Goal: Information Seeking & Learning: Check status

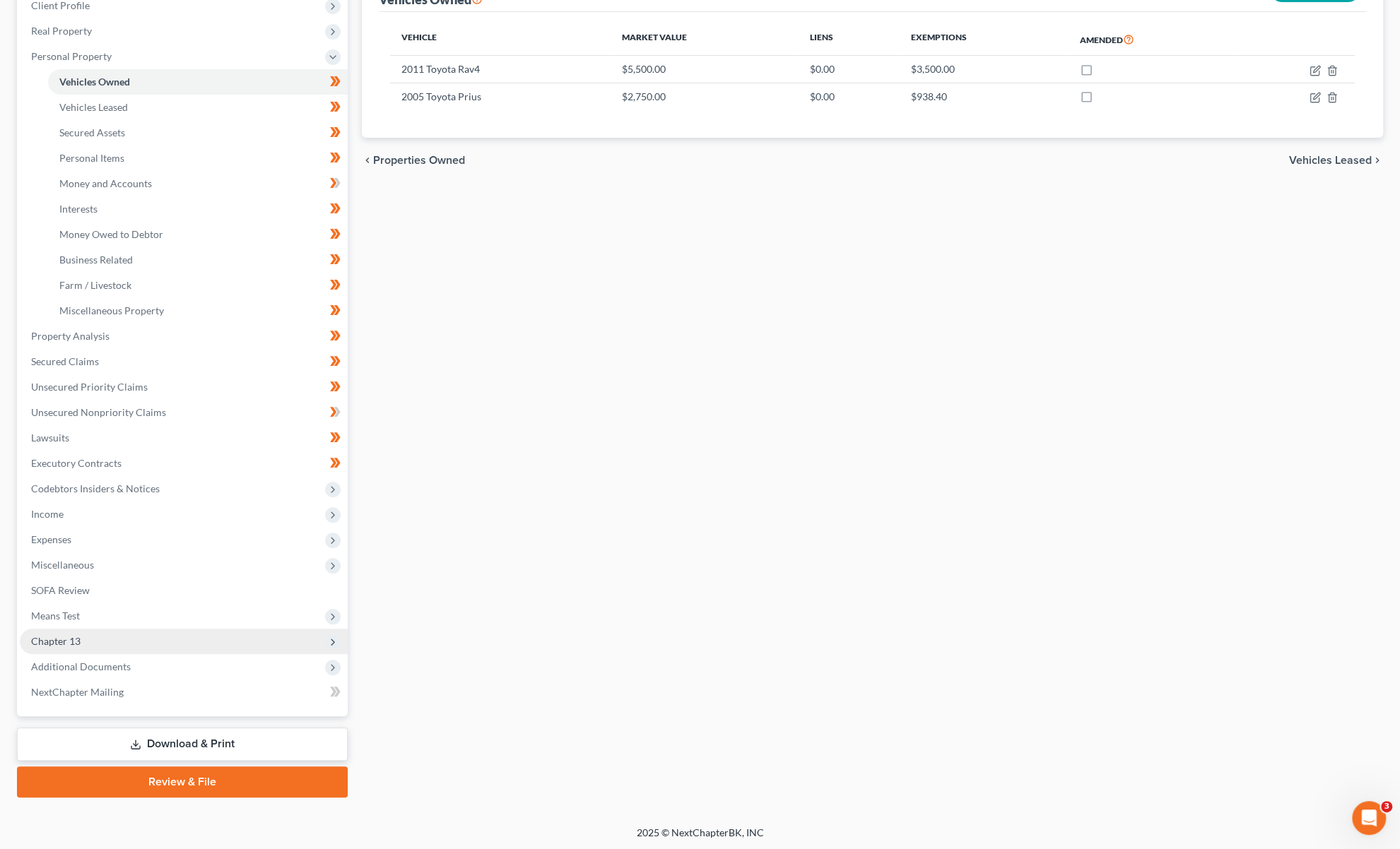
click at [70, 644] on span "Chapter 13" at bounding box center [55, 641] width 49 height 12
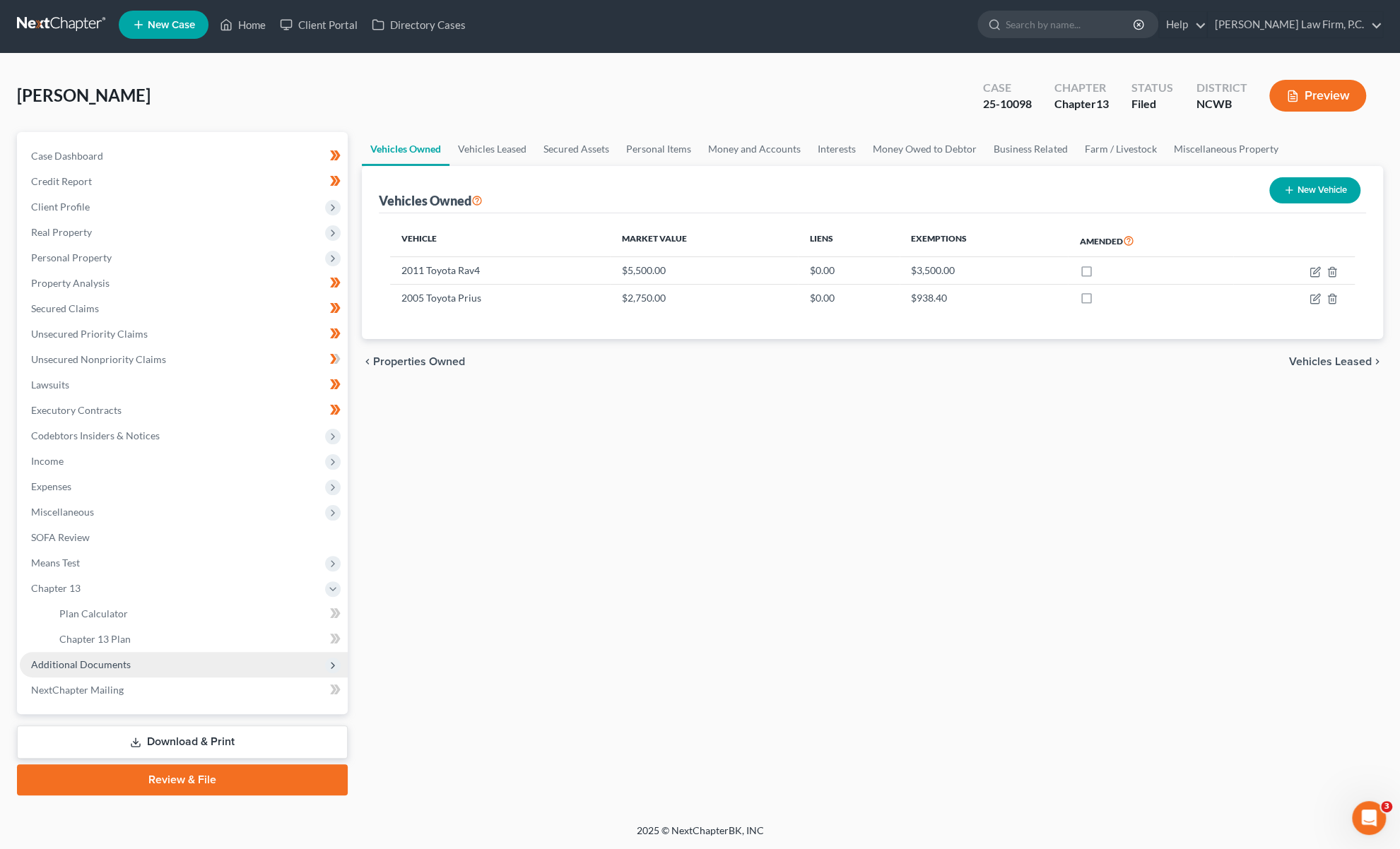
scroll to position [2, 0]
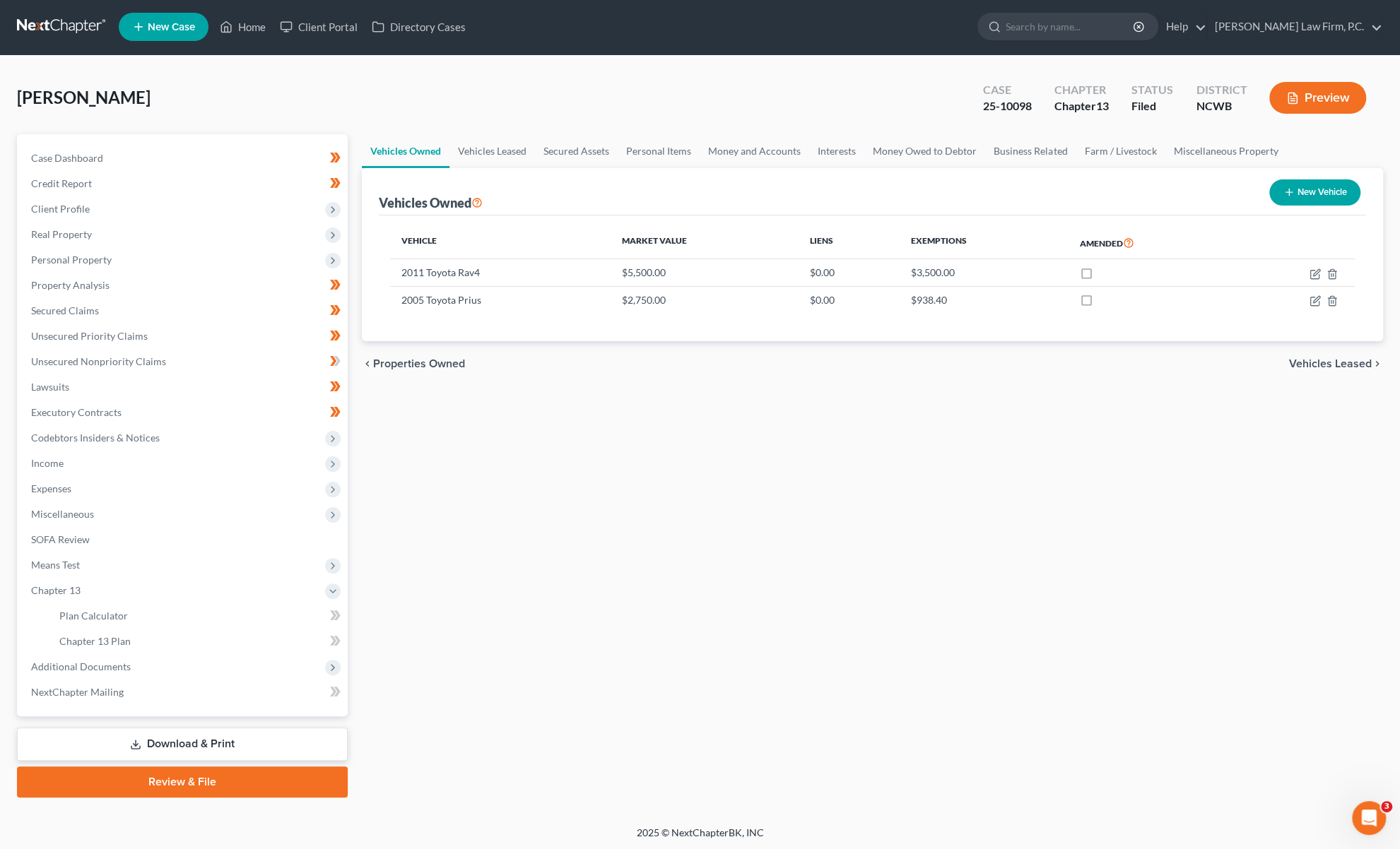
click at [69, 668] on span "Additional Documents" at bounding box center [80, 667] width 99 height 12
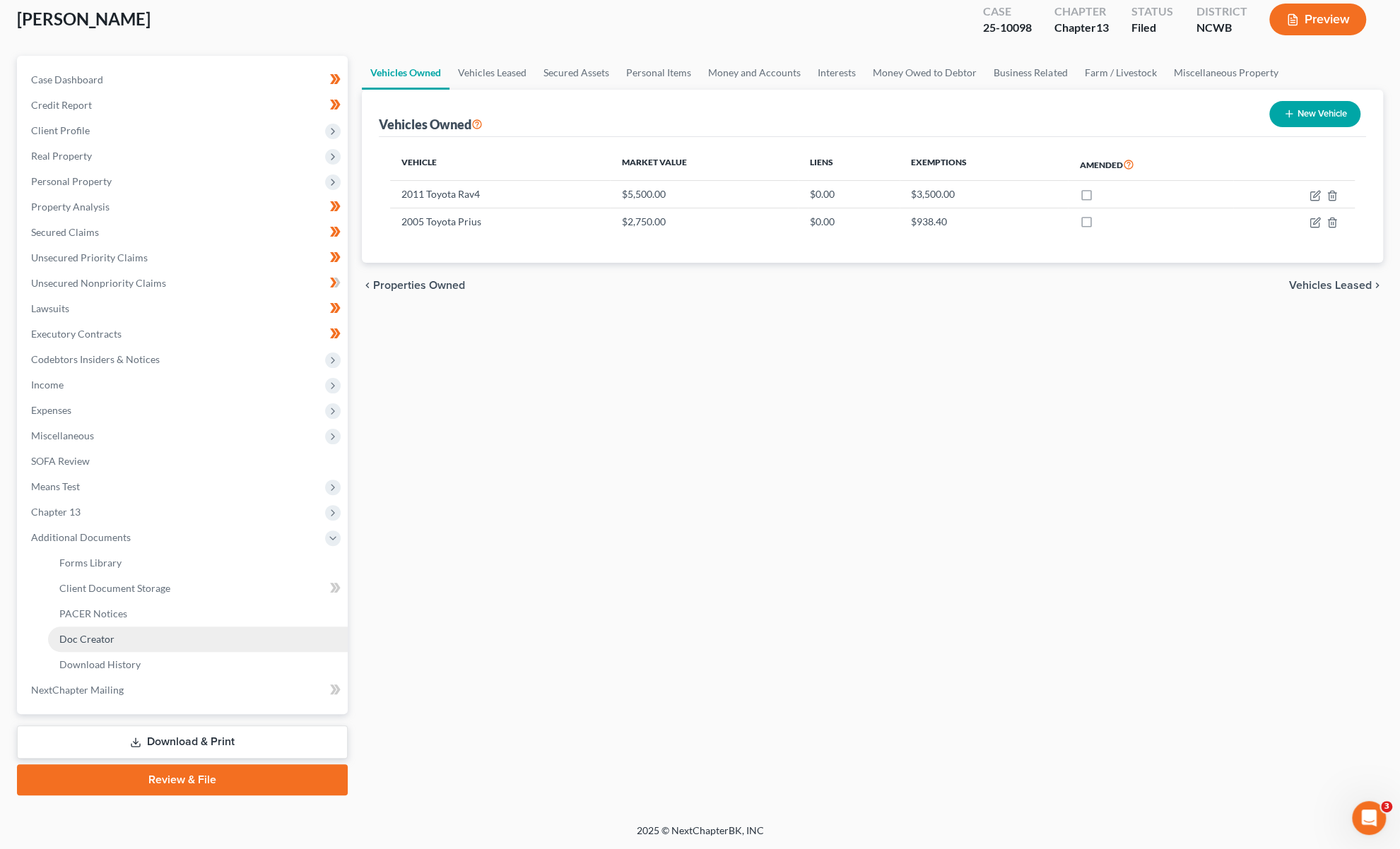
scroll to position [78, 0]
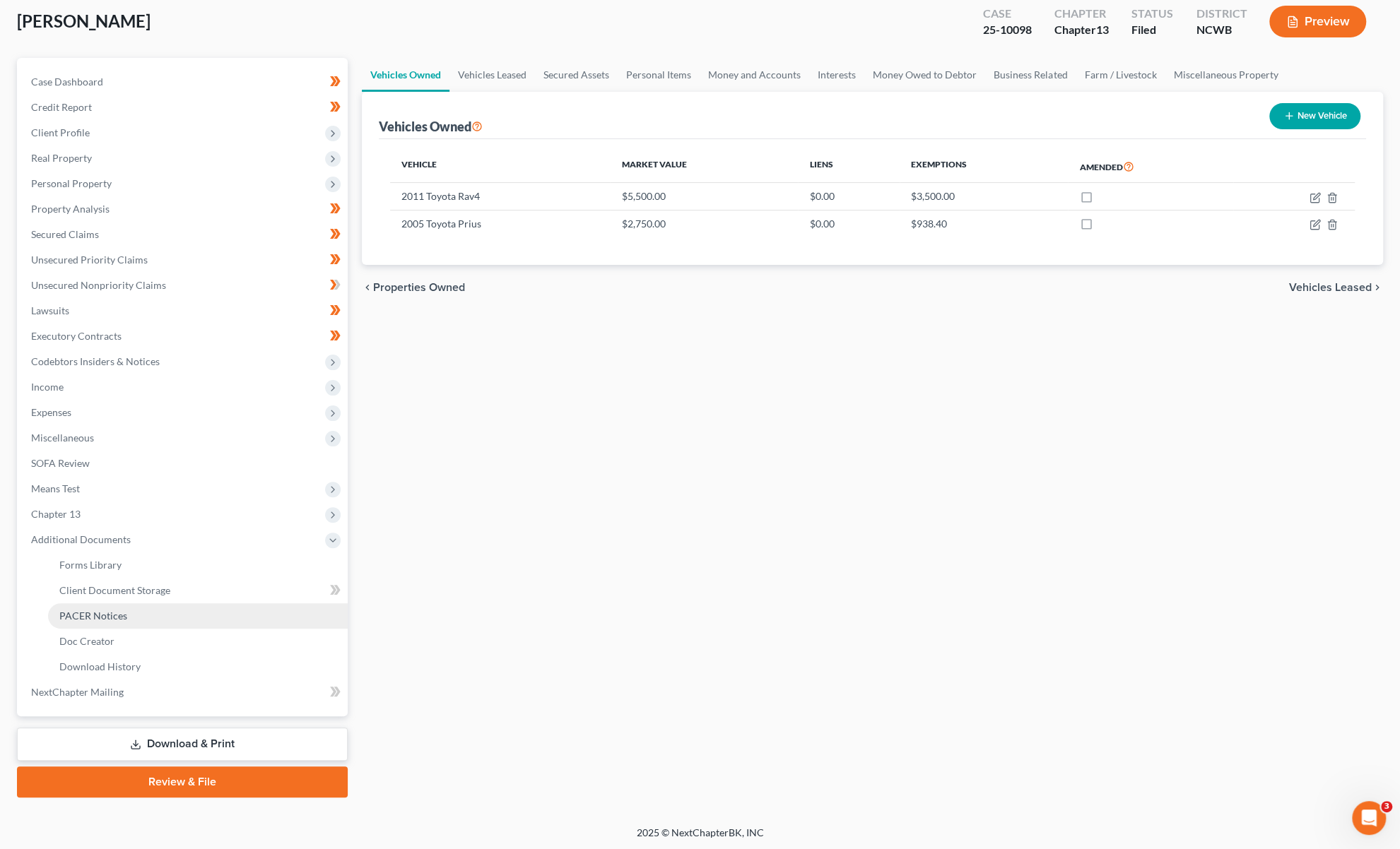
click at [89, 613] on span "PACER Notices" at bounding box center [93, 616] width 68 height 12
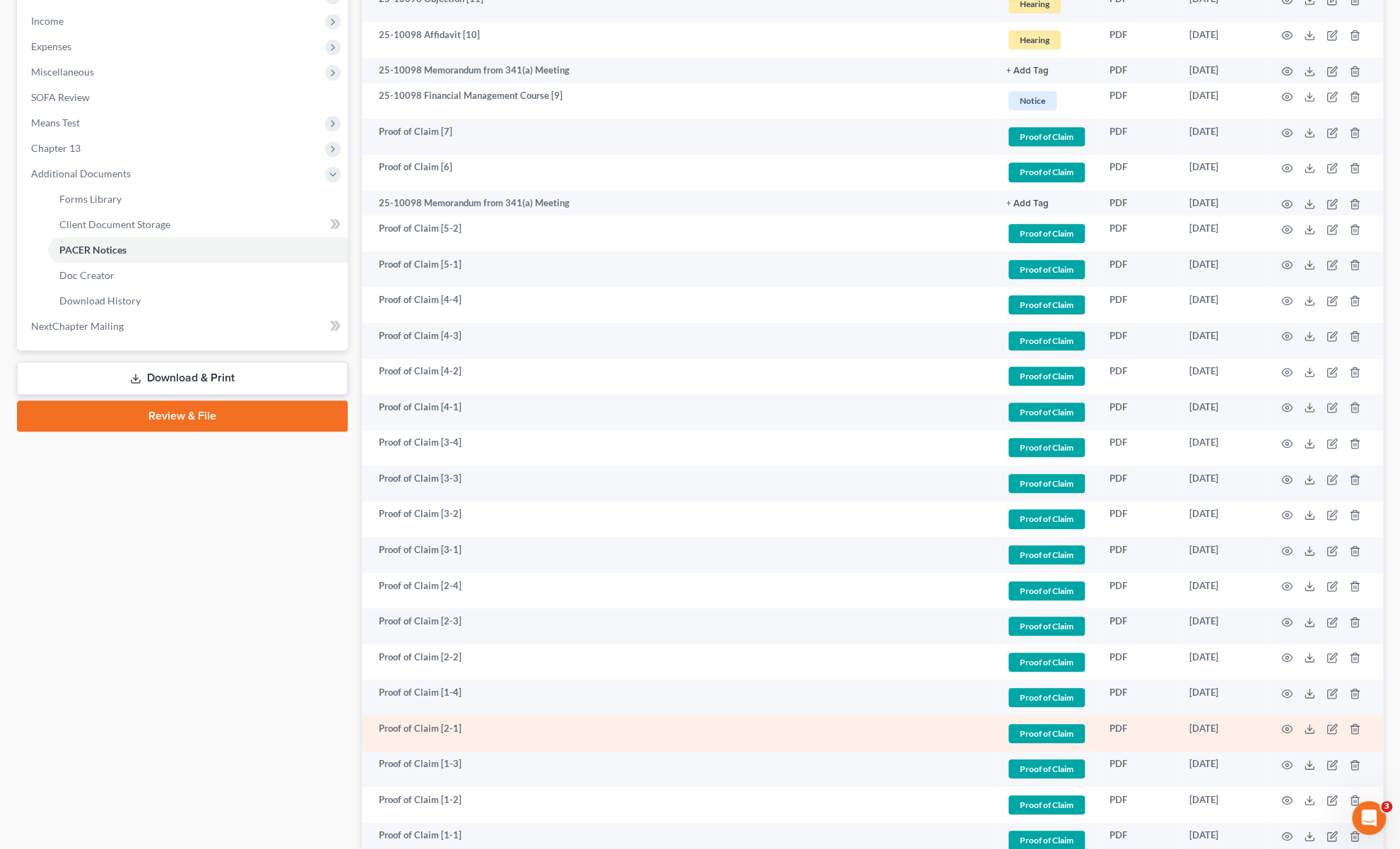
scroll to position [707, 0]
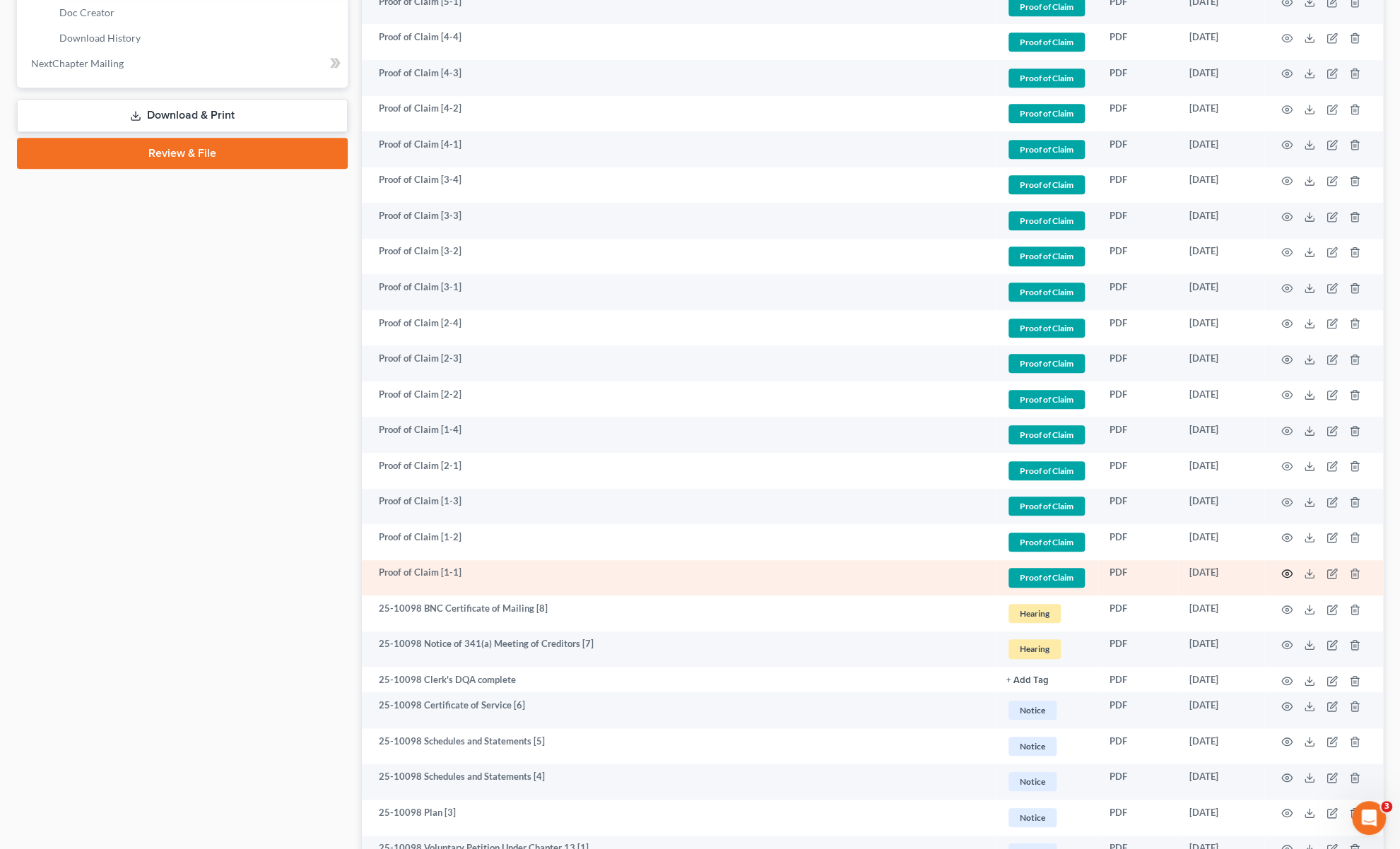
click at [1286, 574] on icon "button" at bounding box center [1287, 573] width 12 height 12
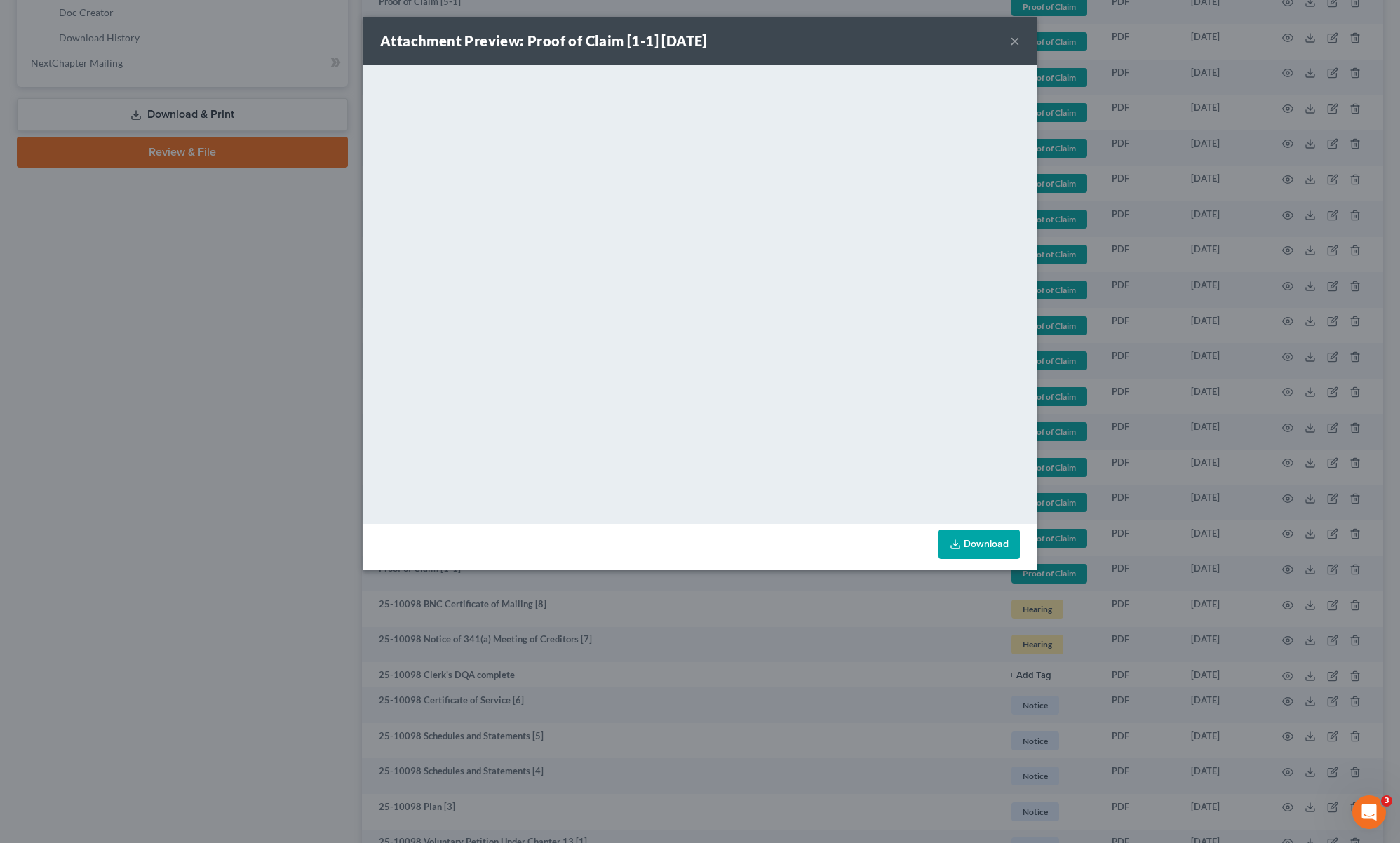
click at [1019, 37] on button "×" at bounding box center [1015, 41] width 10 height 17
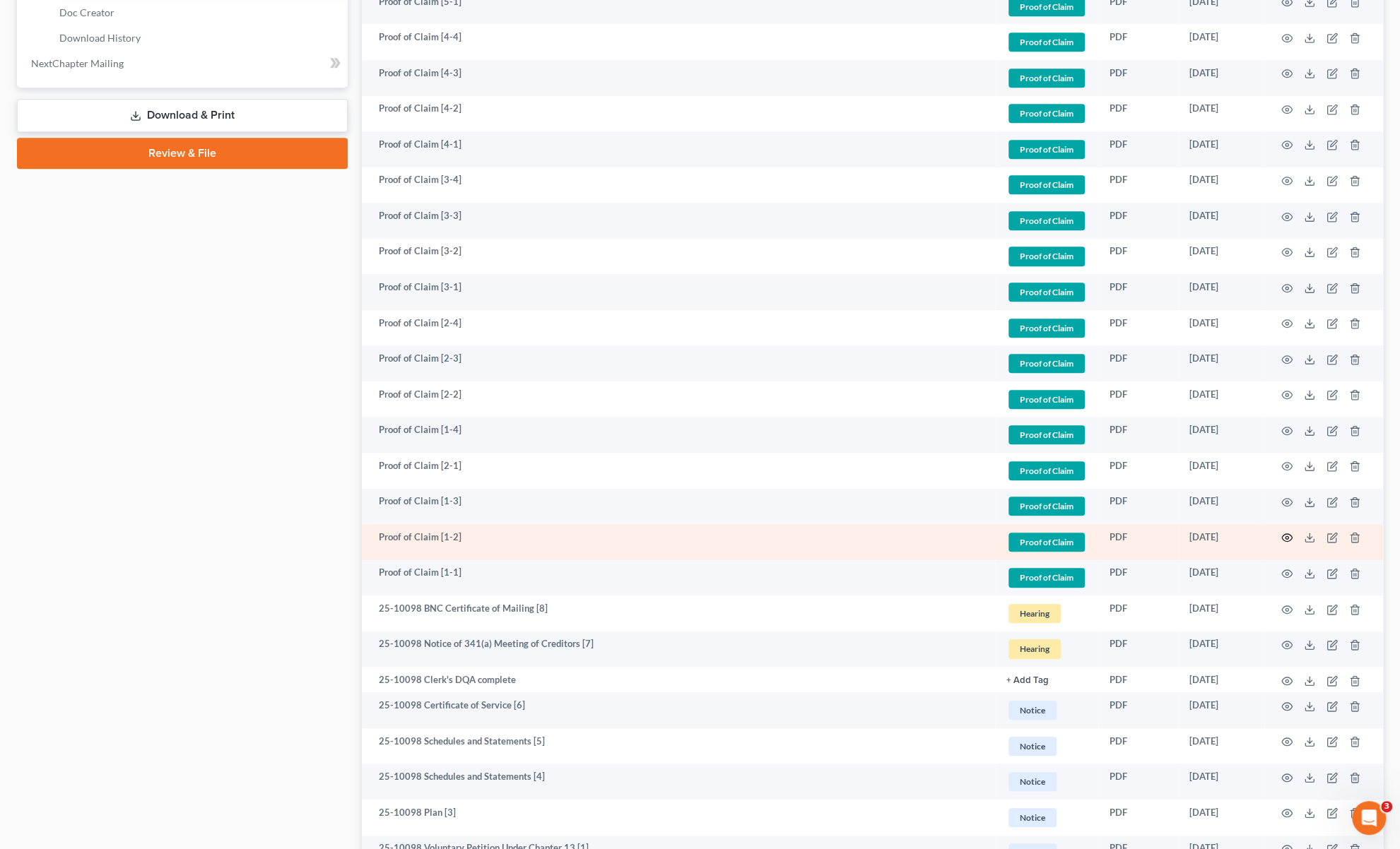
click at [1288, 533] on icon "button" at bounding box center [1287, 537] width 12 height 12
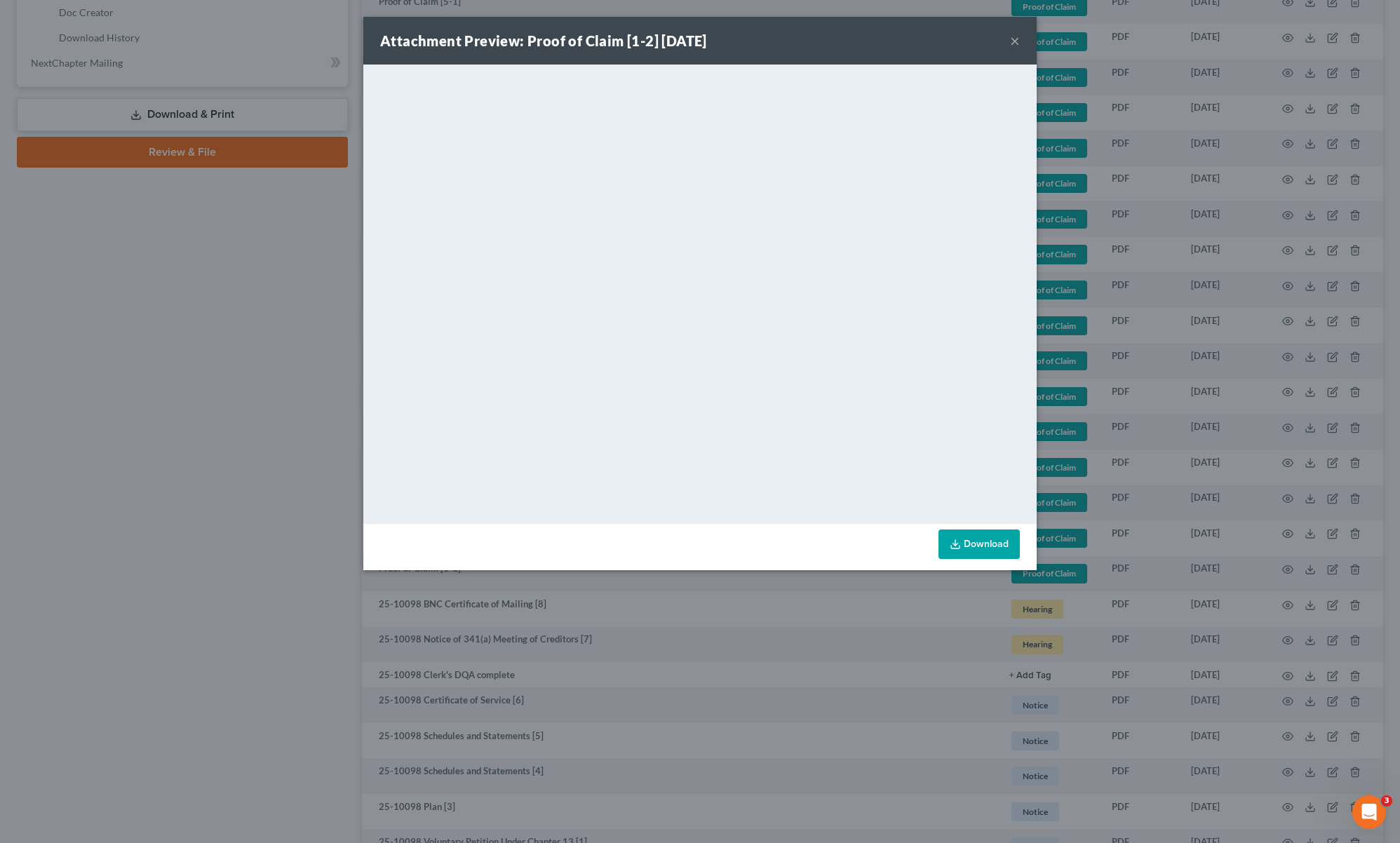
click at [1013, 41] on button "×" at bounding box center [1015, 41] width 10 height 17
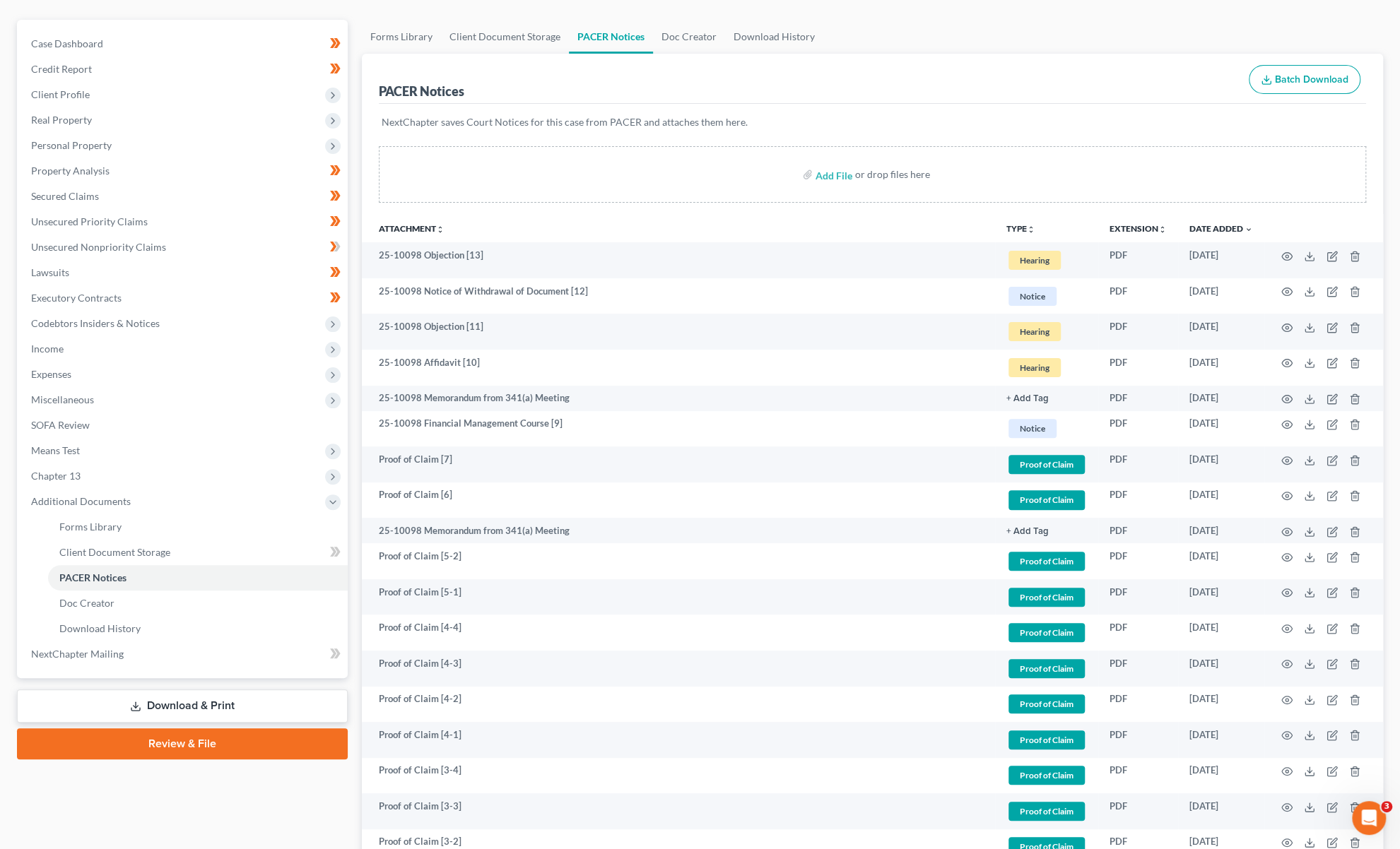
scroll to position [0, 0]
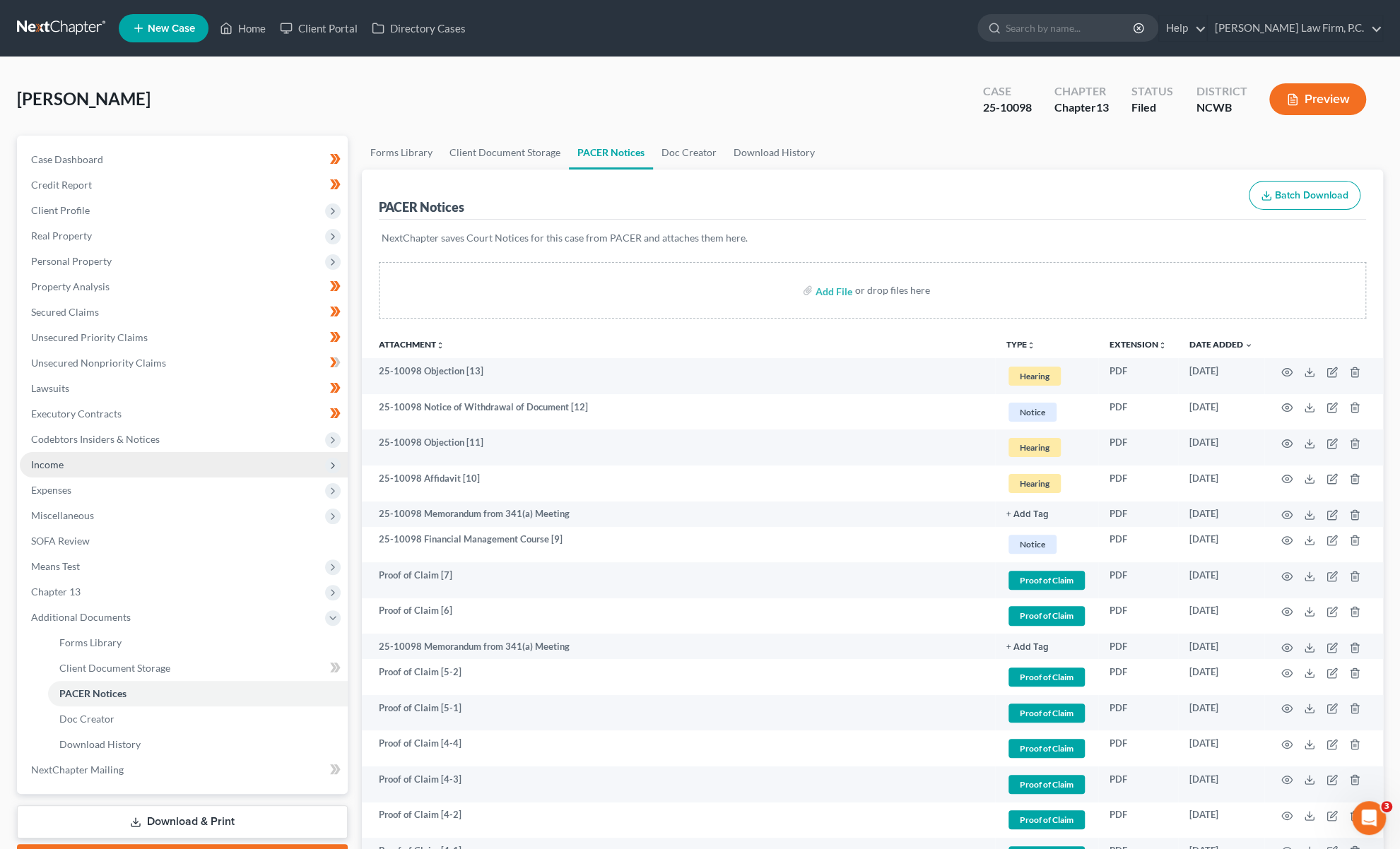
click at [43, 464] on span "Income" at bounding box center [47, 465] width 32 height 12
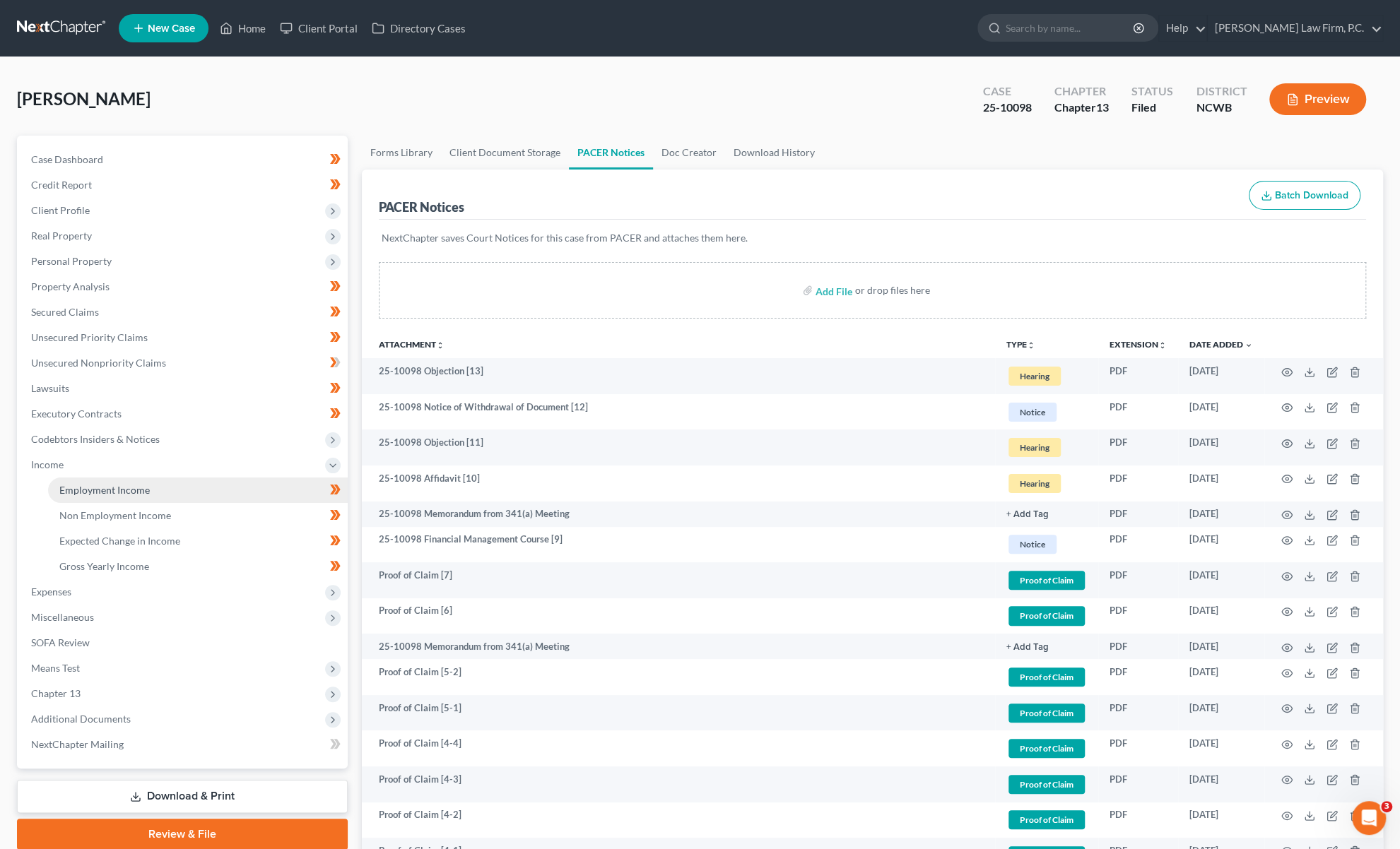
click at [77, 486] on span "Employment Income" at bounding box center [104, 490] width 90 height 12
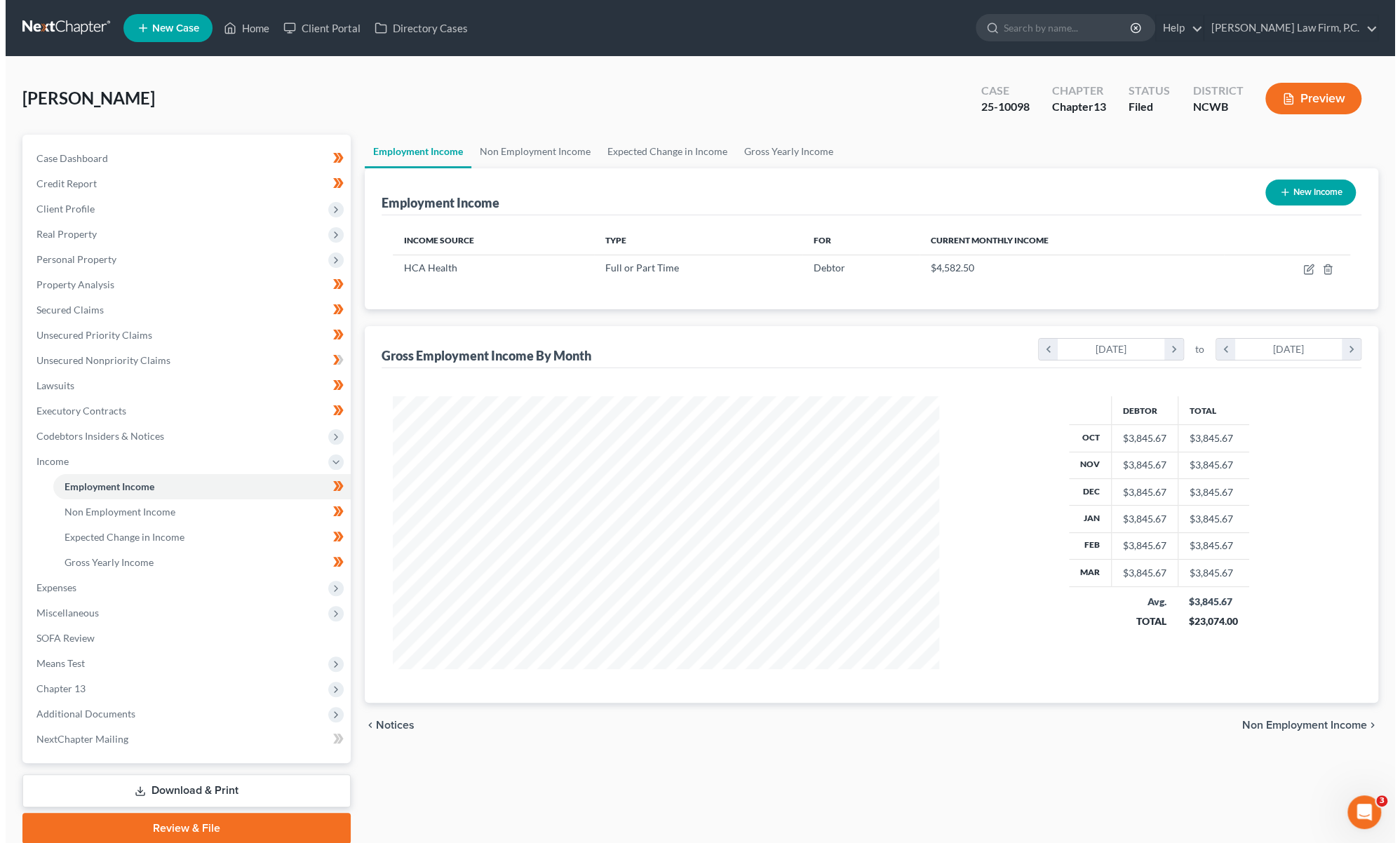
scroll to position [272, 575]
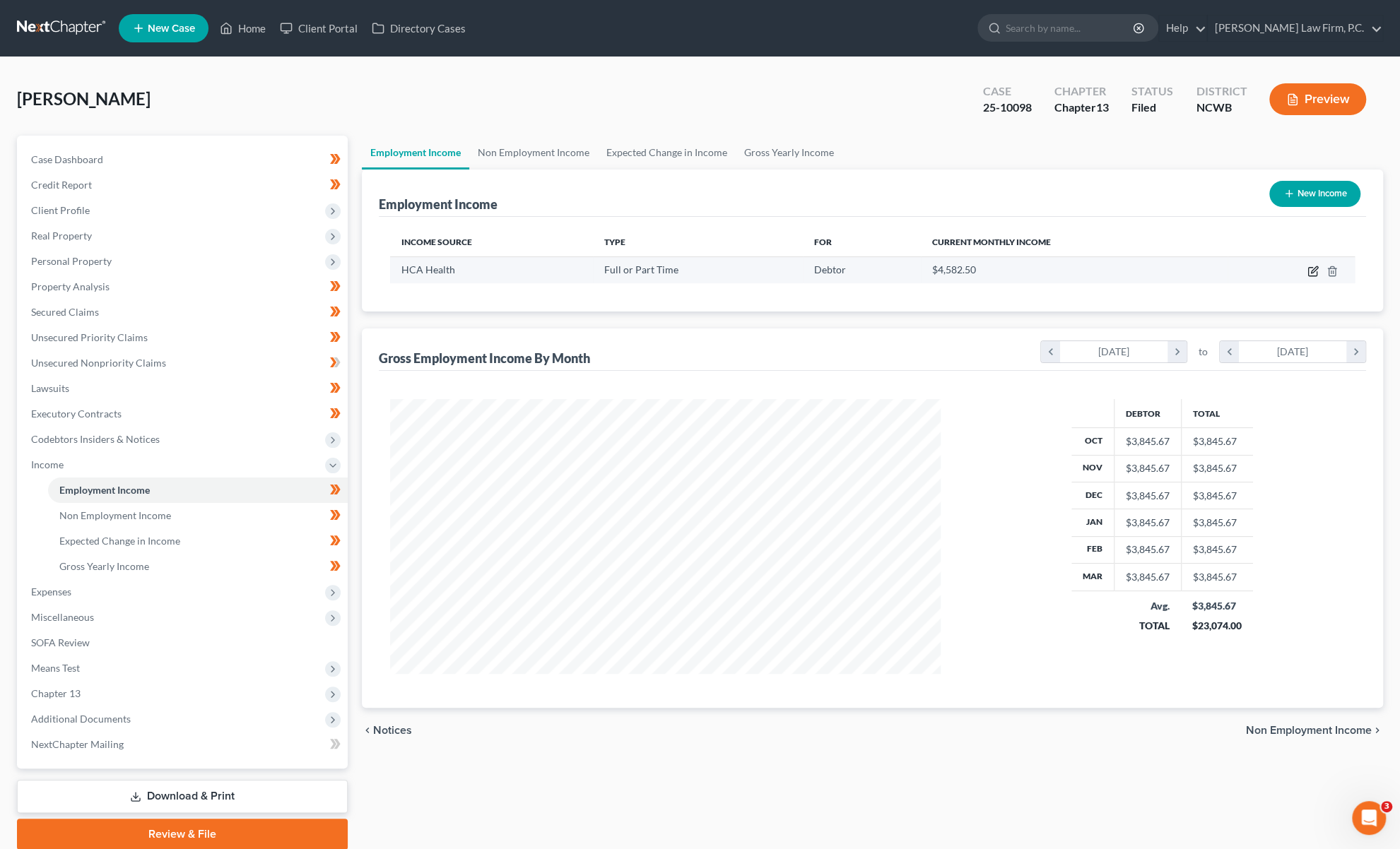
click at [1311, 266] on icon "button" at bounding box center [1313, 271] width 12 height 12
select select "0"
select select "28"
select select "2"
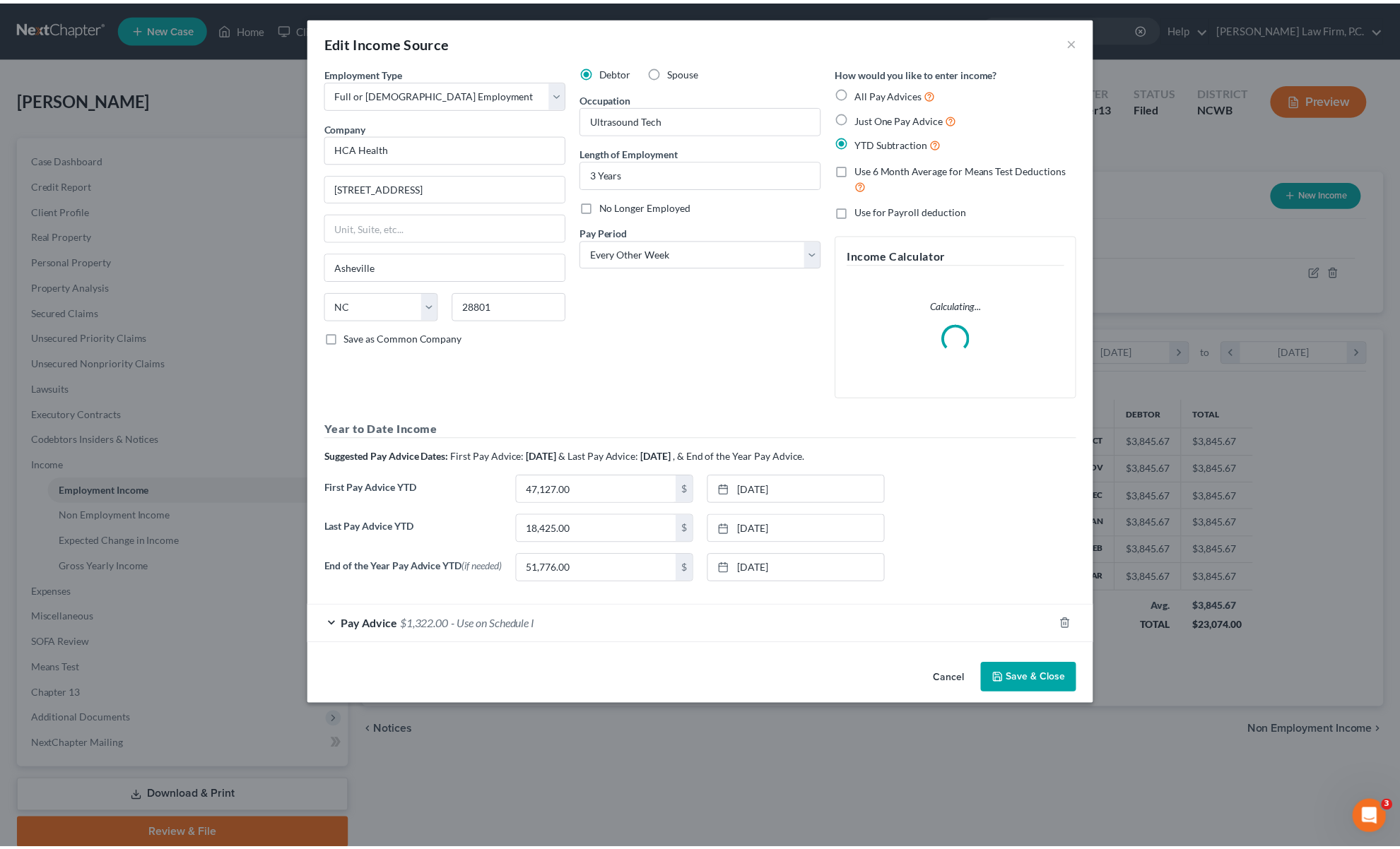
scroll to position [277, 584]
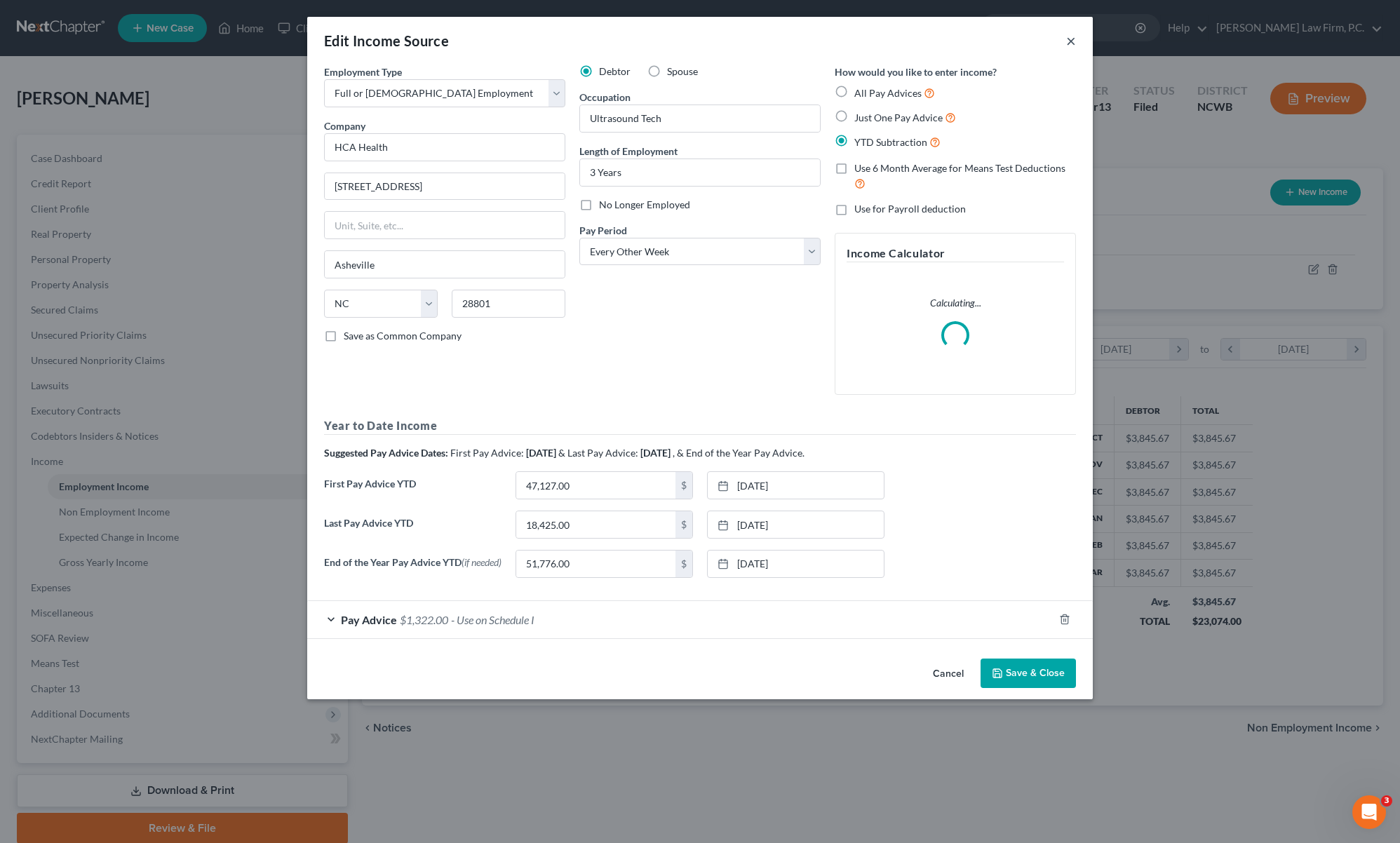
drag, startPoint x: 1070, startPoint y: 43, endPoint x: 1233, endPoint y: 18, distance: 164.9
click at [1072, 41] on button "×" at bounding box center [1071, 41] width 10 height 17
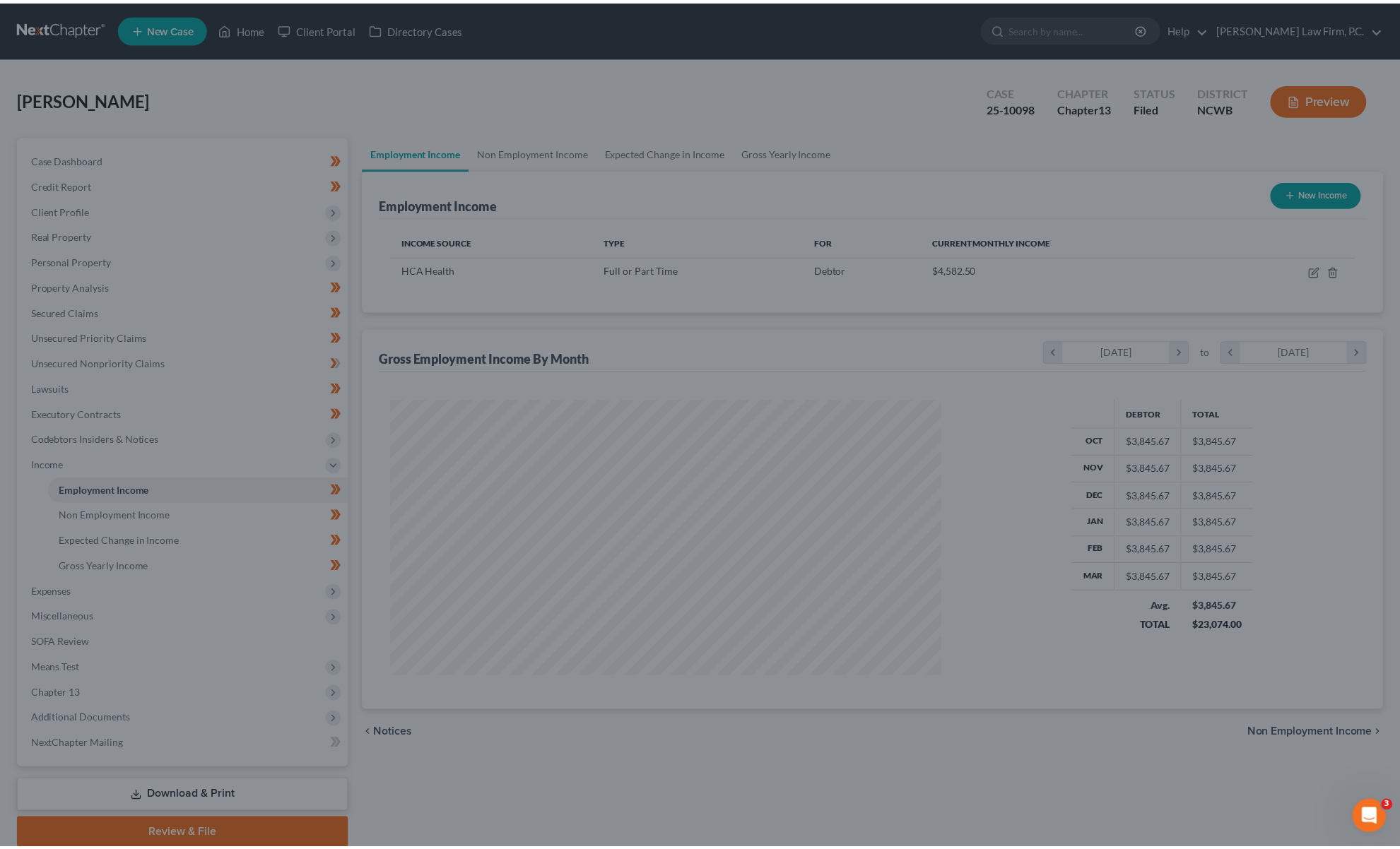
scroll to position [706162, 706187]
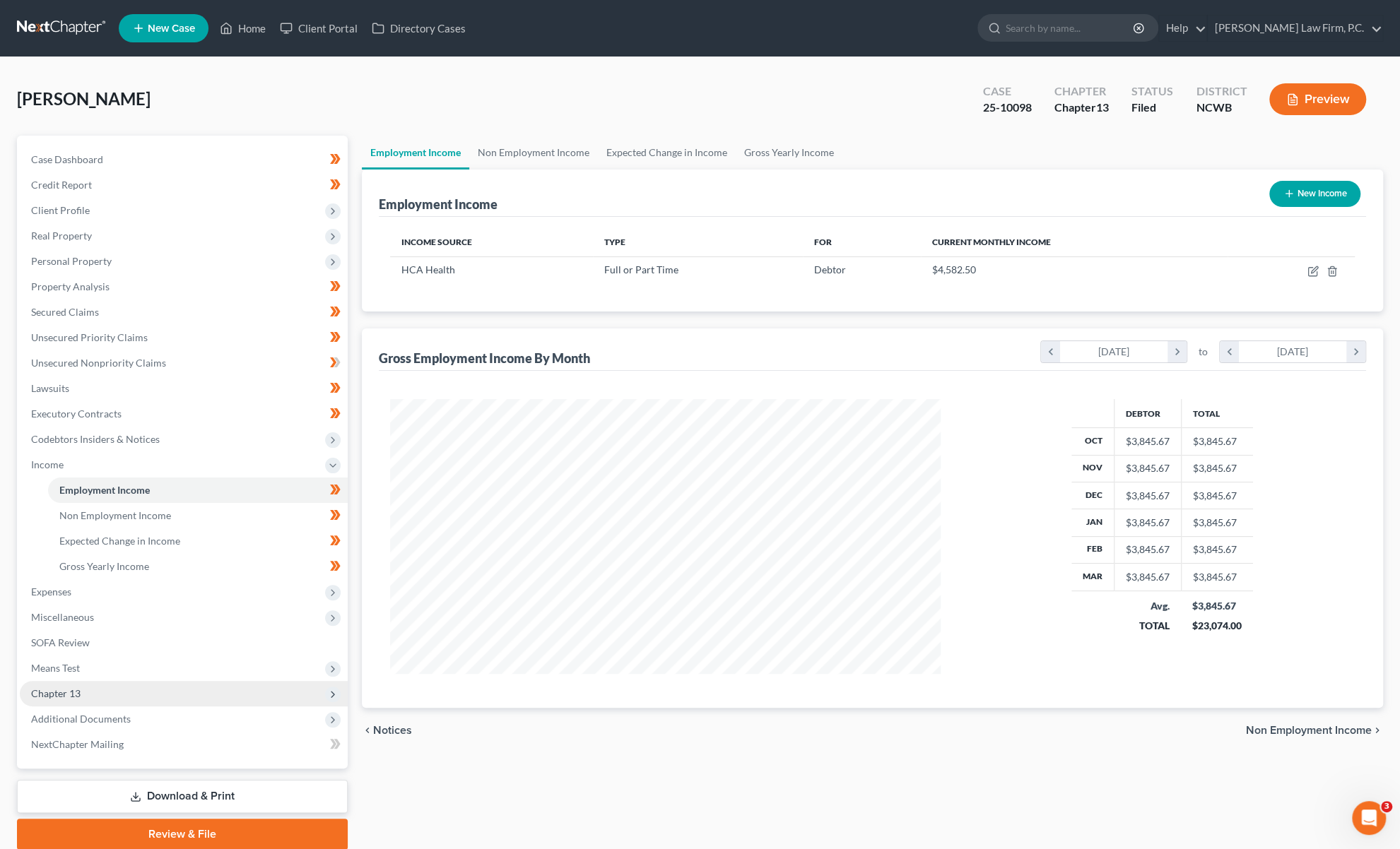
click at [72, 689] on span "Chapter 13" at bounding box center [55, 694] width 49 height 12
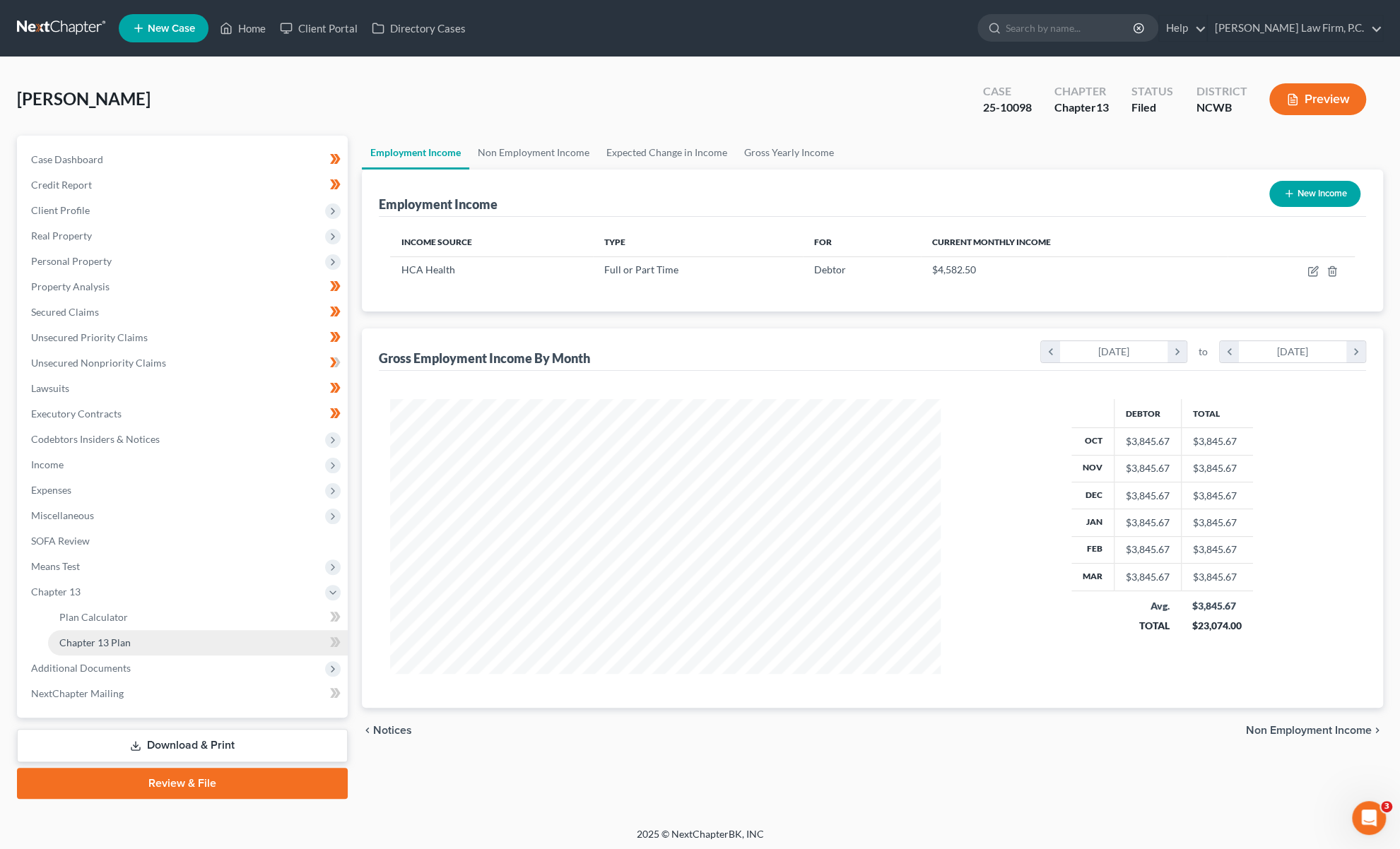
click at [83, 643] on span "Chapter 13 Plan" at bounding box center [95, 643] width 72 height 12
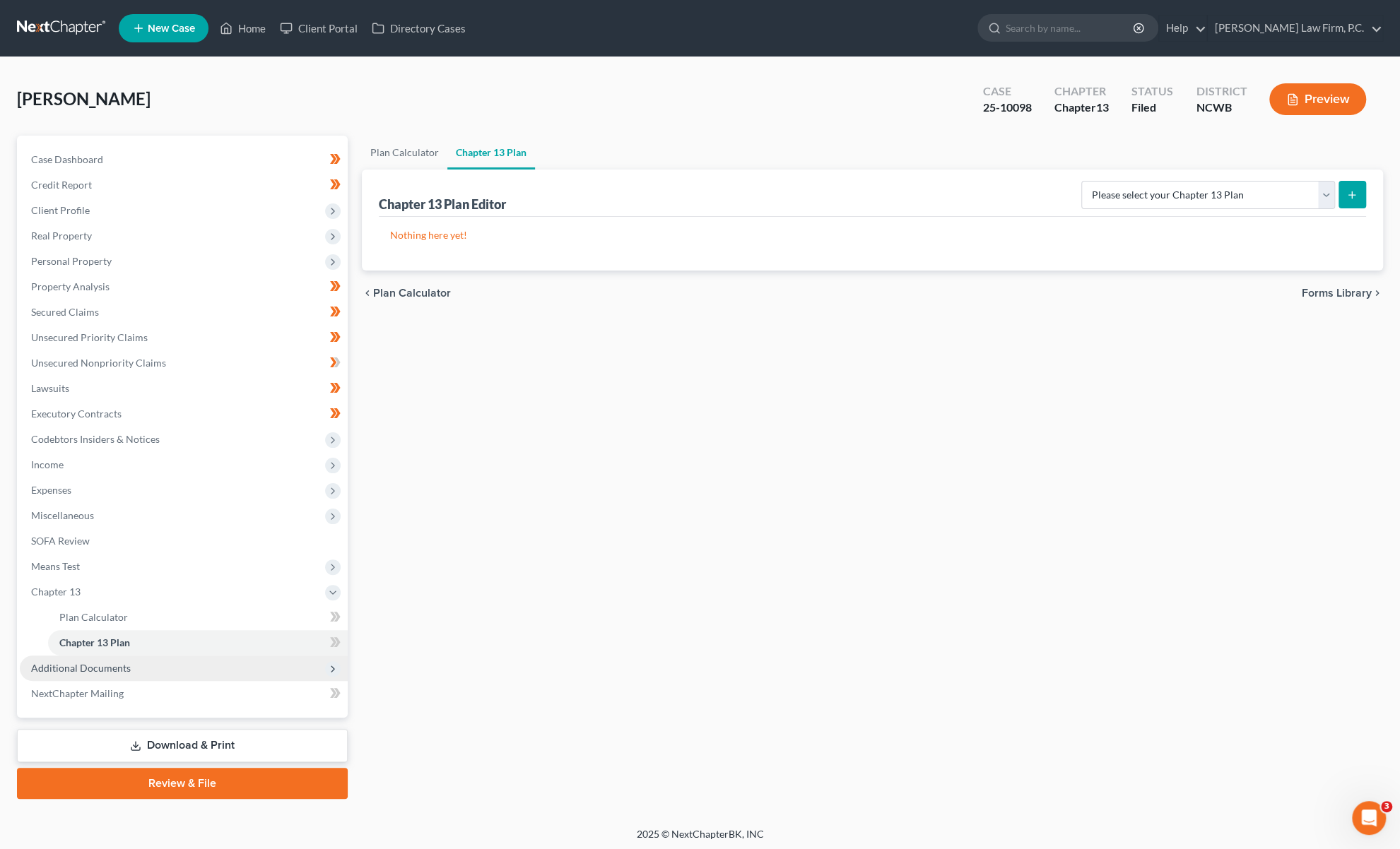
click at [61, 666] on span "Additional Documents" at bounding box center [80, 668] width 99 height 12
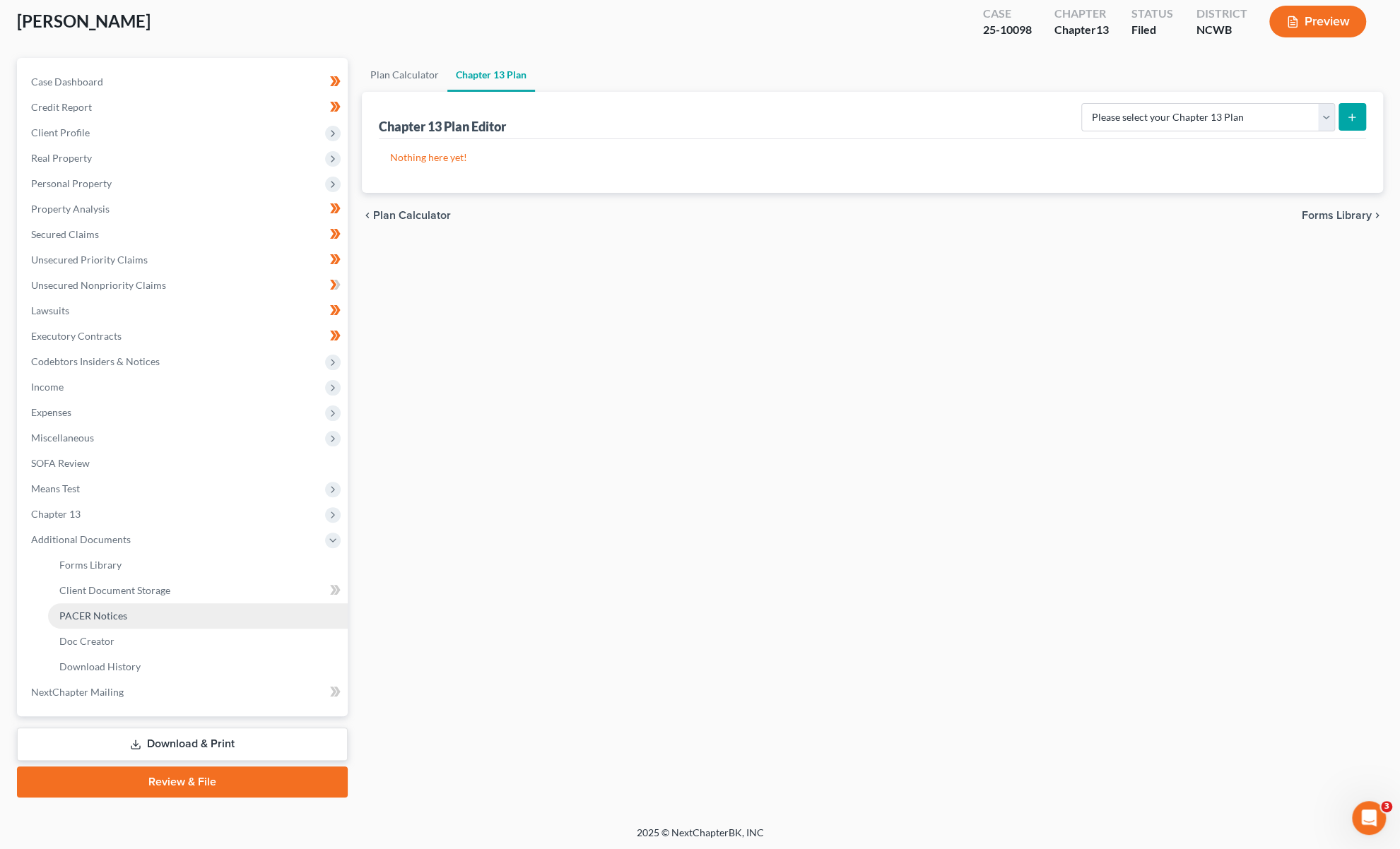
click at [92, 620] on span "PACER Notices" at bounding box center [93, 616] width 68 height 12
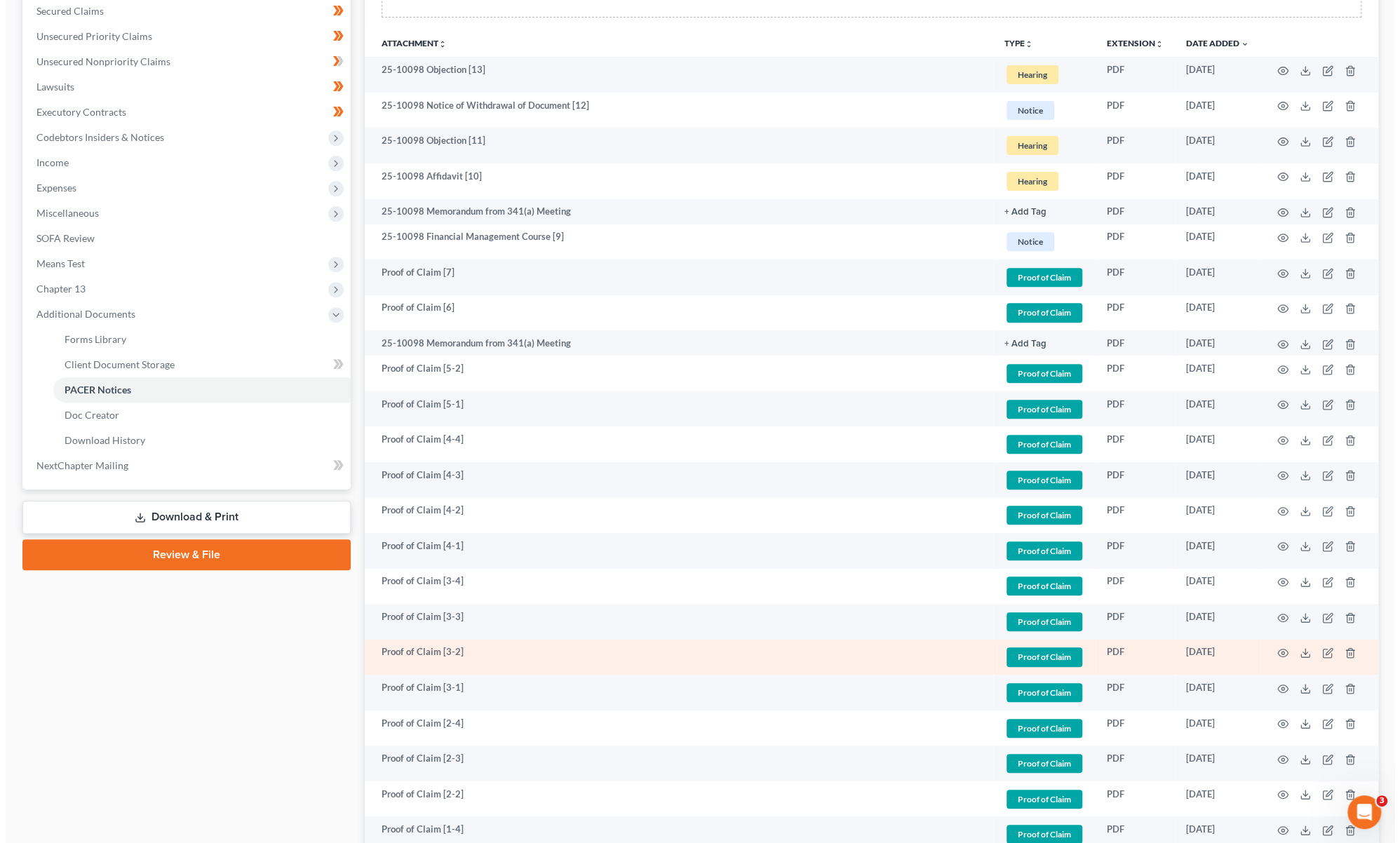
scroll to position [561, 0]
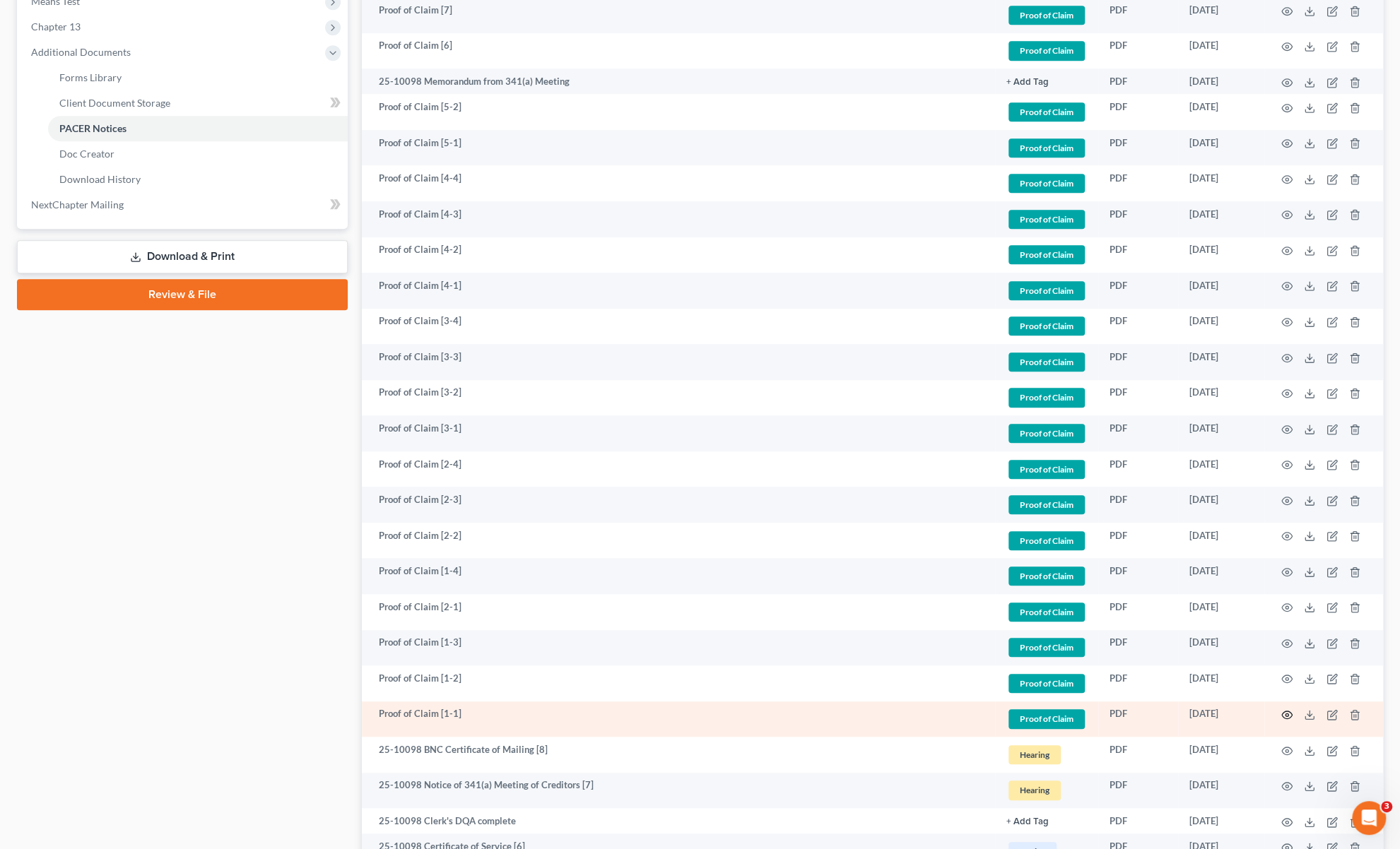
click at [1287, 710] on icon "button" at bounding box center [1287, 714] width 12 height 12
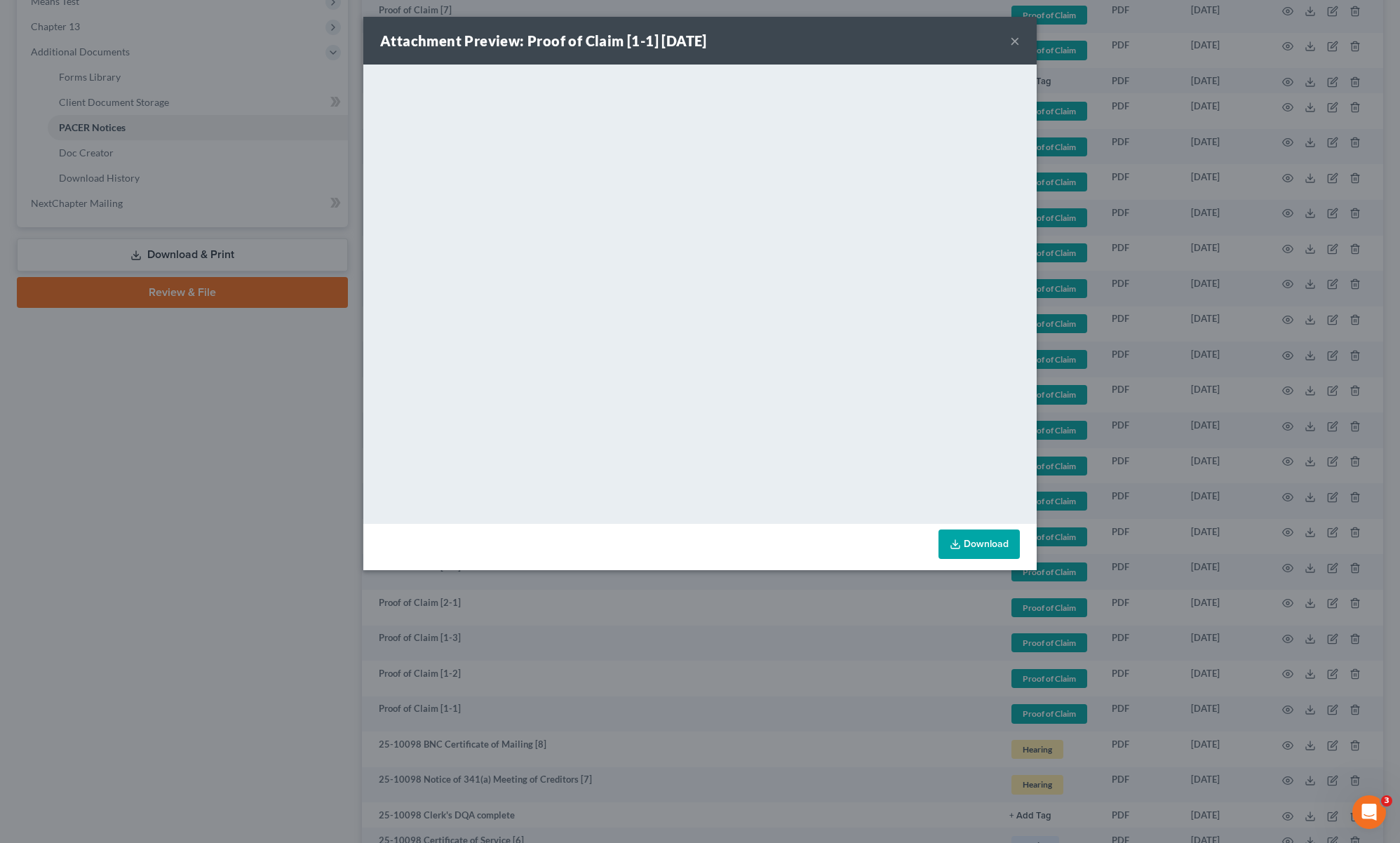
drag, startPoint x: 115, startPoint y: 499, endPoint x: 274, endPoint y: 546, distance: 165.8
click at [122, 501] on div "Attachment Preview: Proof of Claim [1-1] [DATE] × <object ng-attr-data='[URL][D…" at bounding box center [700, 421] width 1400 height 843
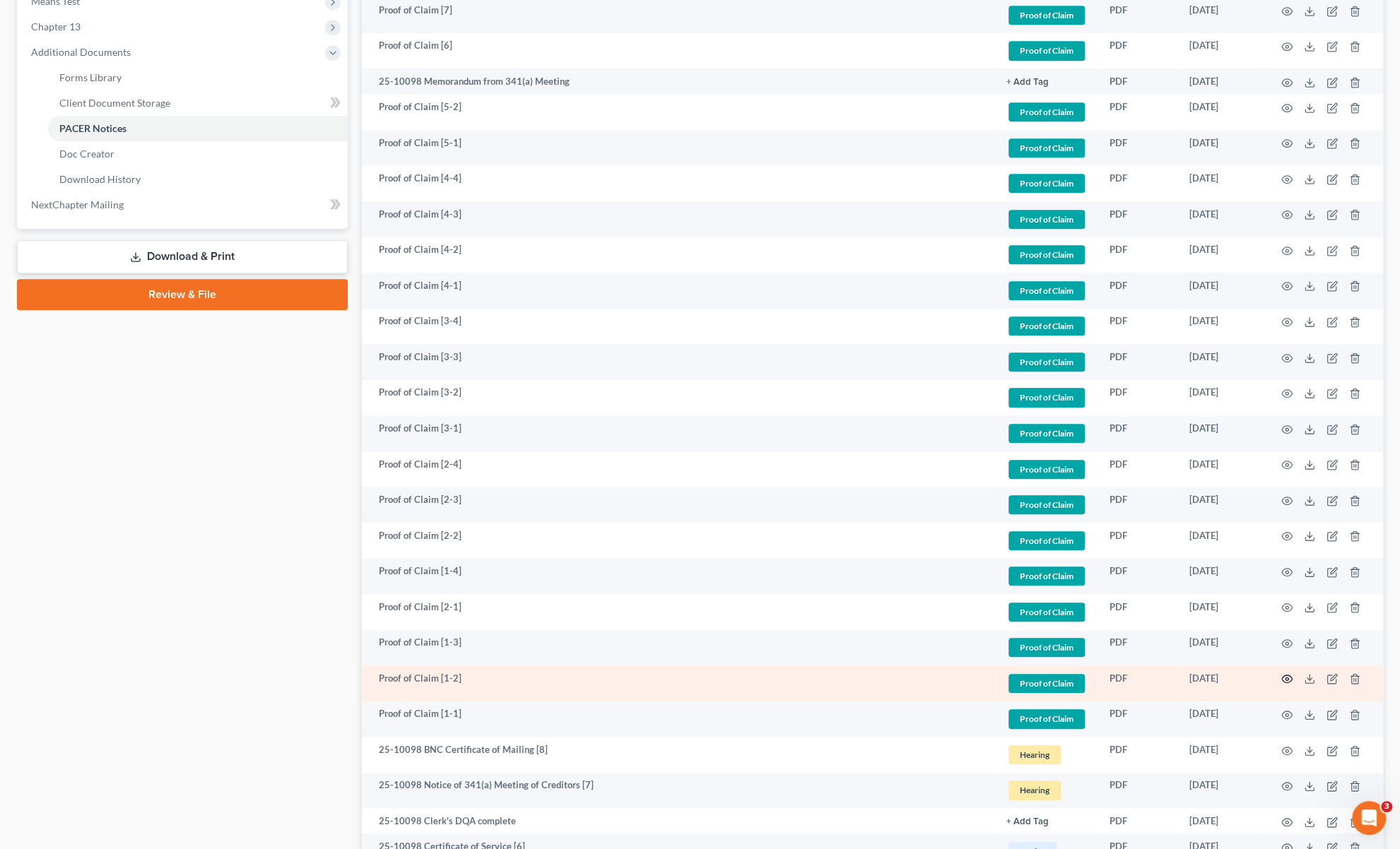
click at [1287, 677] on icon "button" at bounding box center [1287, 679] width 12 height 12
